Goal: Find specific fact: Find specific fact

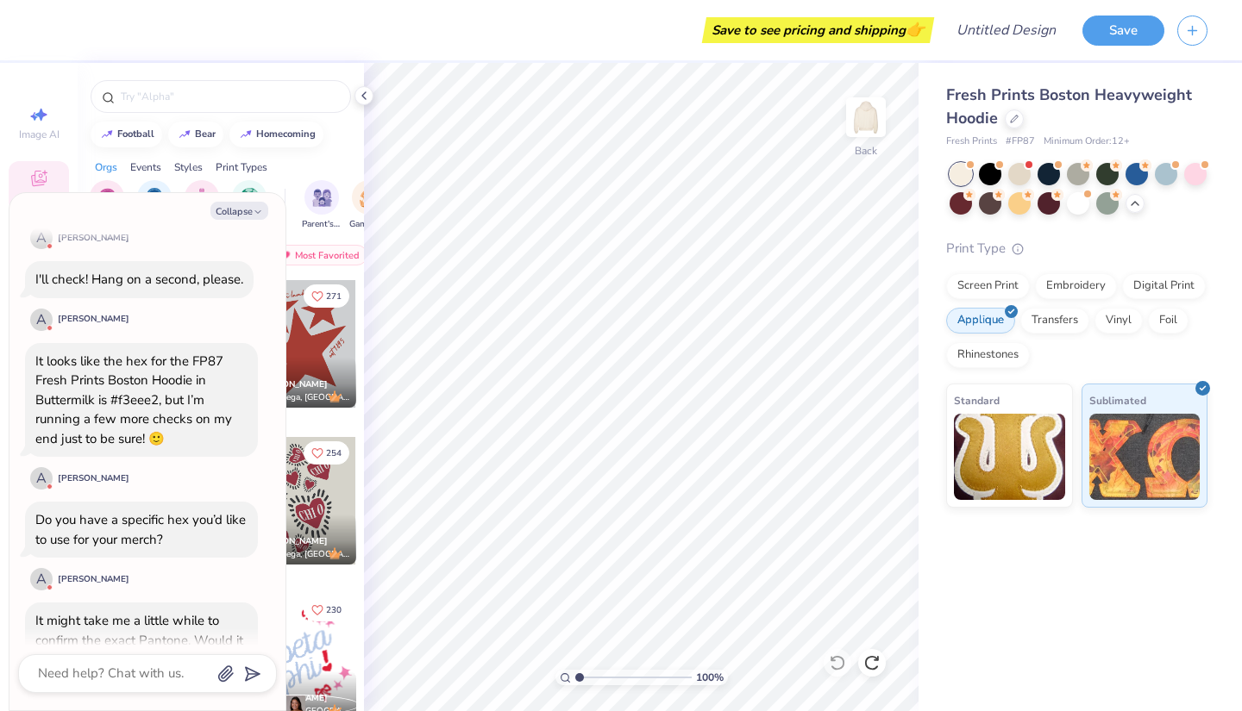
scroll to position [1414, 0]
drag, startPoint x: 113, startPoint y: 400, endPoint x: 159, endPoint y: 403, distance: 45.8
click at [159, 403] on div "It looks like the hex for the FP87 Fresh Prints Boston Hoodie in Buttermilk is …" at bounding box center [133, 401] width 197 height 95
copy div "#f3eee2"
type textarea "x"
